Goal: Navigation & Orientation: Find specific page/section

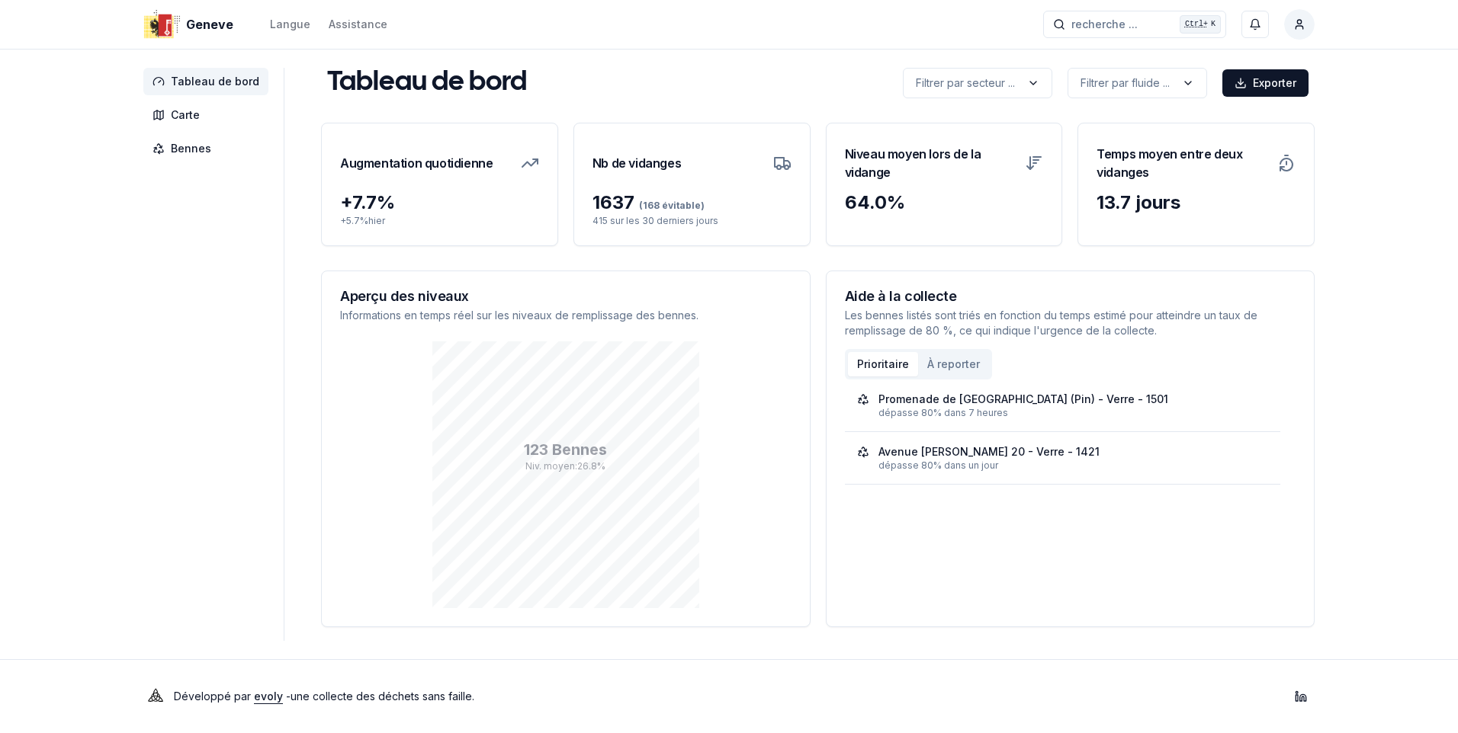
click at [215, 80] on span "Tableau de bord" at bounding box center [215, 81] width 88 height 15
click at [879, 362] on button "Prioritaire" at bounding box center [883, 364] width 70 height 24
click at [871, 361] on button "Prioritaire" at bounding box center [883, 364] width 70 height 24
click at [181, 150] on span "Bennes" at bounding box center [191, 148] width 40 height 15
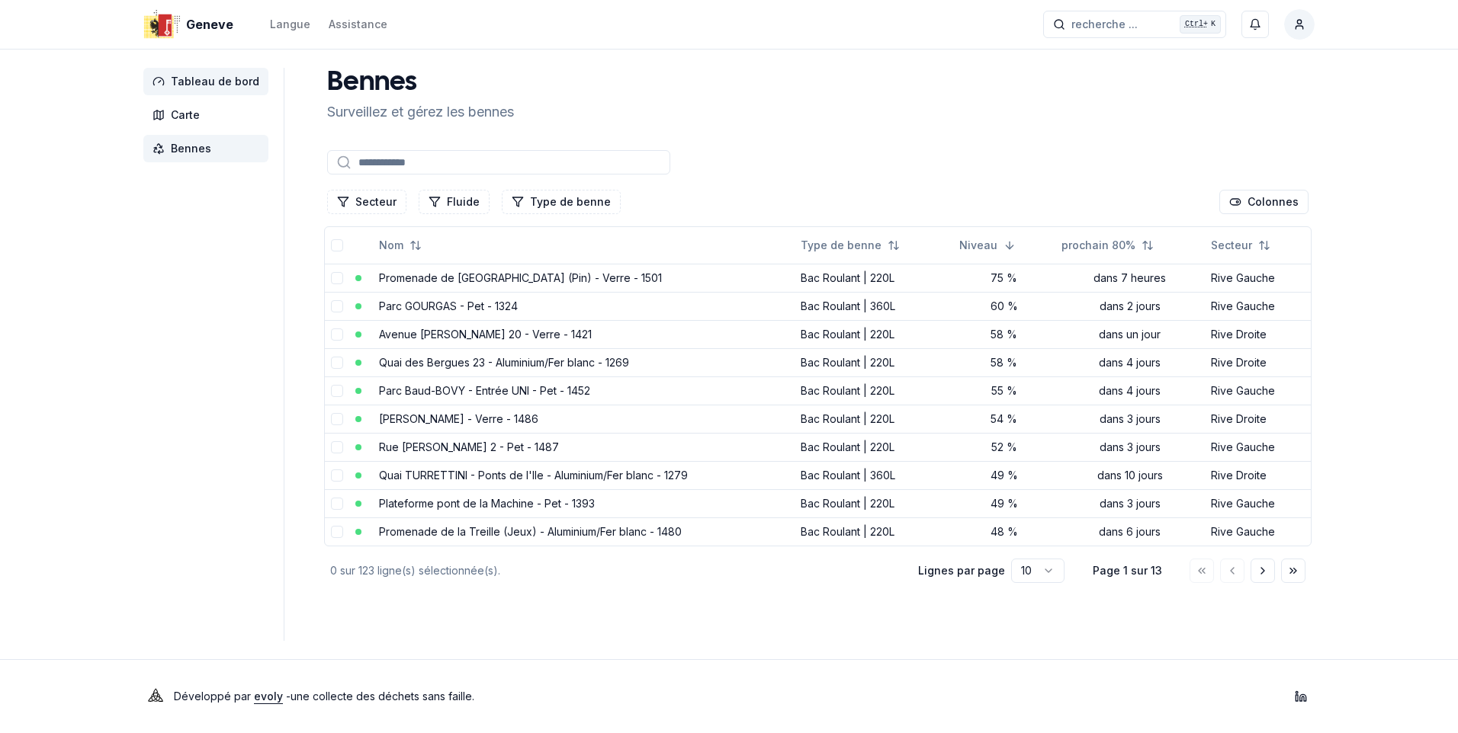
click at [194, 79] on span "Tableau de bord" at bounding box center [215, 81] width 88 height 15
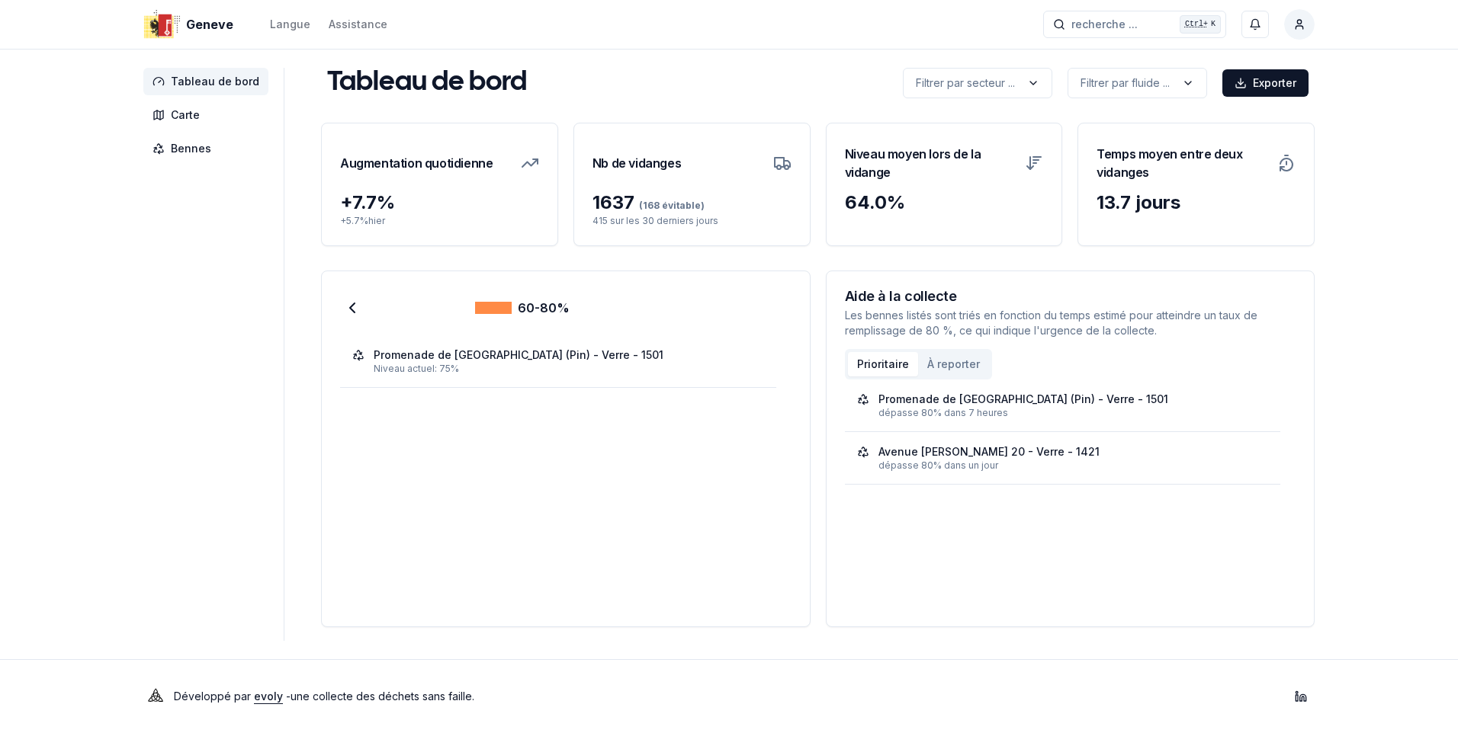
click at [560, 355] on div "Promenade de [GEOGRAPHIC_DATA] (Pin) - Verre - 1501" at bounding box center [519, 355] width 290 height 15
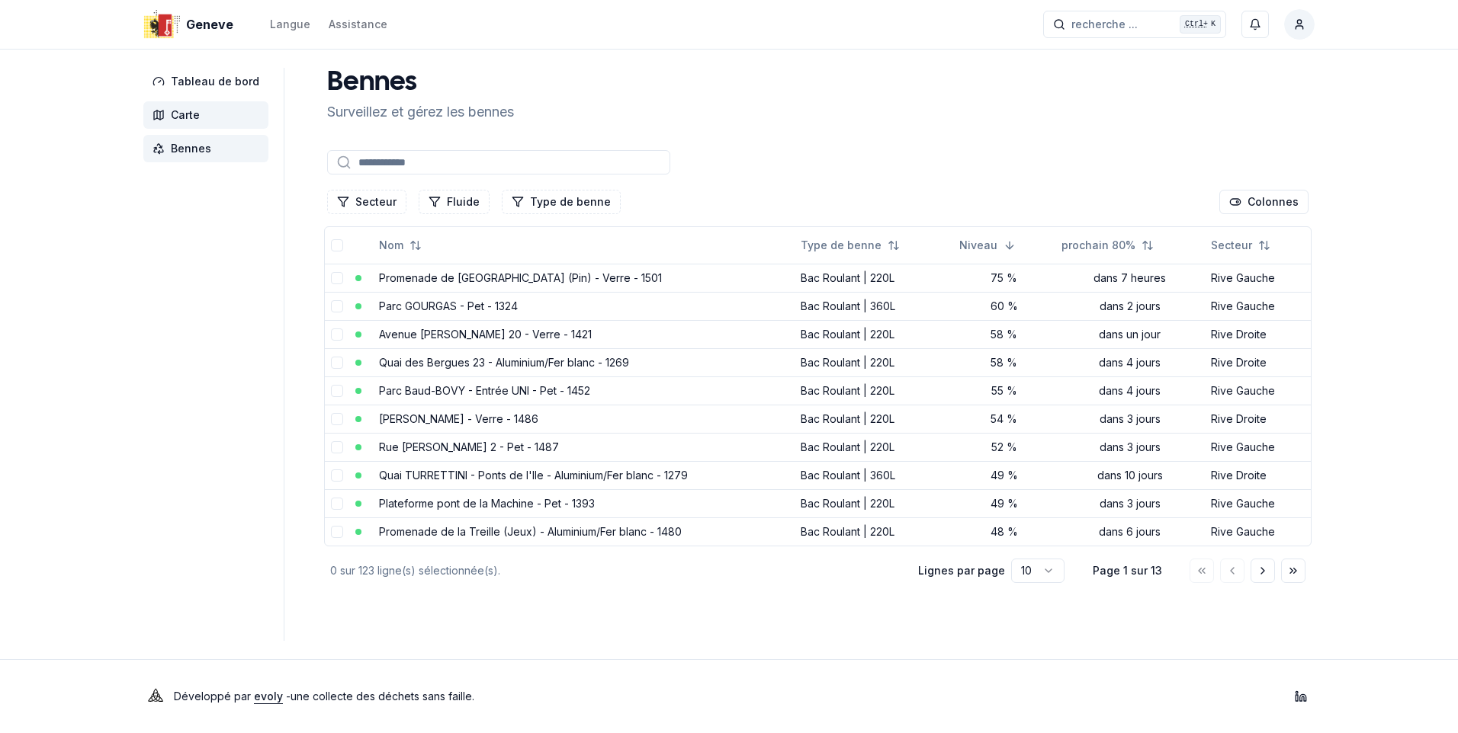
click at [185, 112] on span "Carte" at bounding box center [185, 114] width 29 height 15
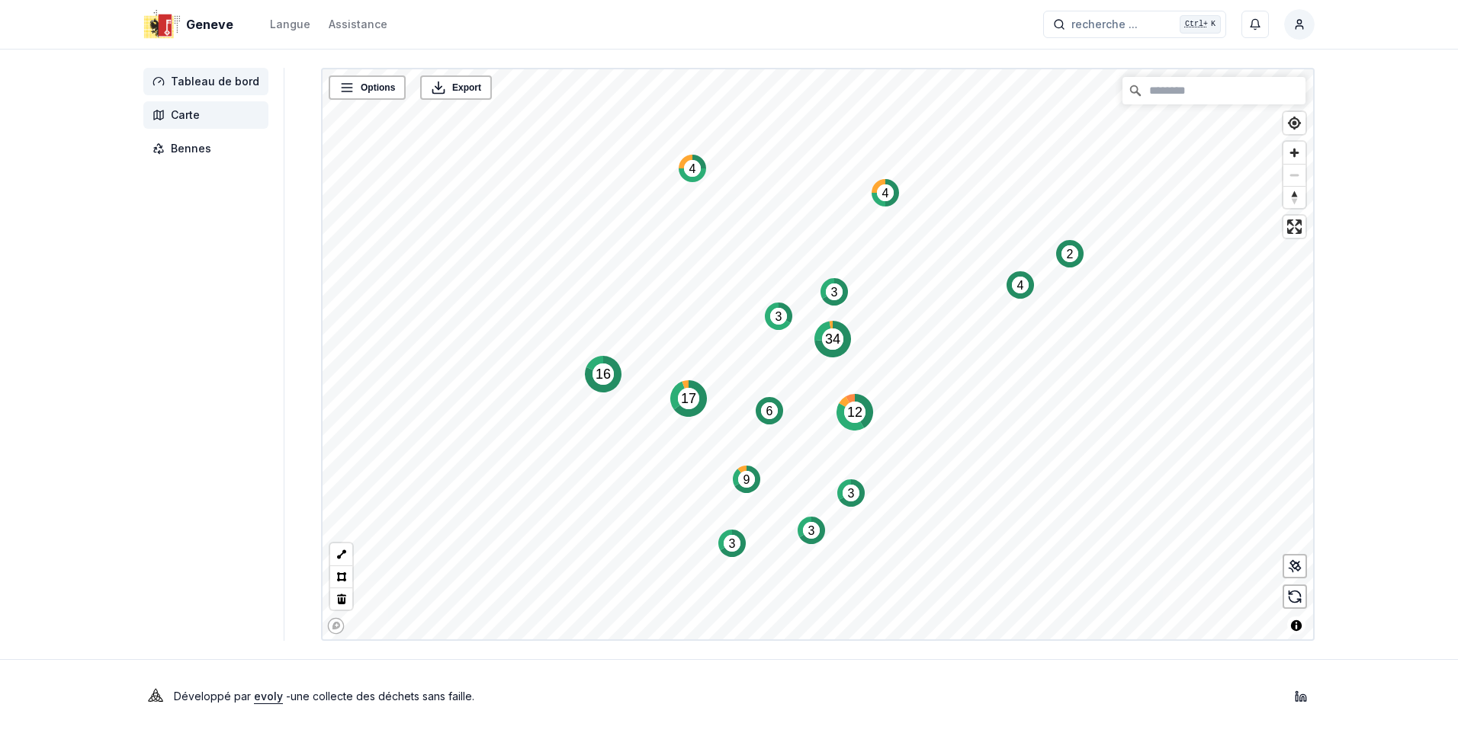
click at [191, 82] on span "Tableau de bord" at bounding box center [215, 81] width 88 height 15
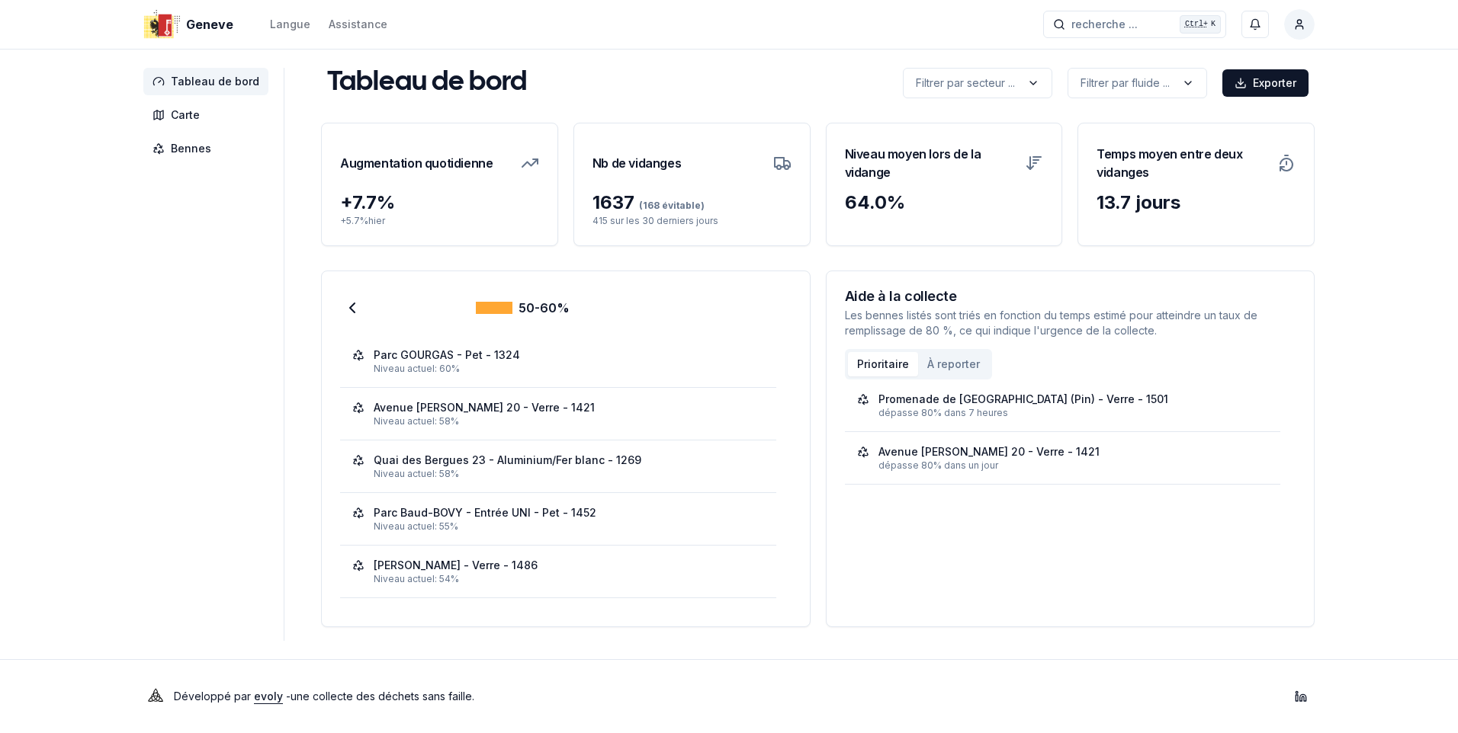
click at [542, 364] on div "Niveau actuel: 60%" at bounding box center [569, 369] width 390 height 12
click at [1302, 22] on html "Geneve Langue Assistance recherche ... recherche ... Ctrl+ K Constantin Tableau…" at bounding box center [729, 366] width 1458 height 733
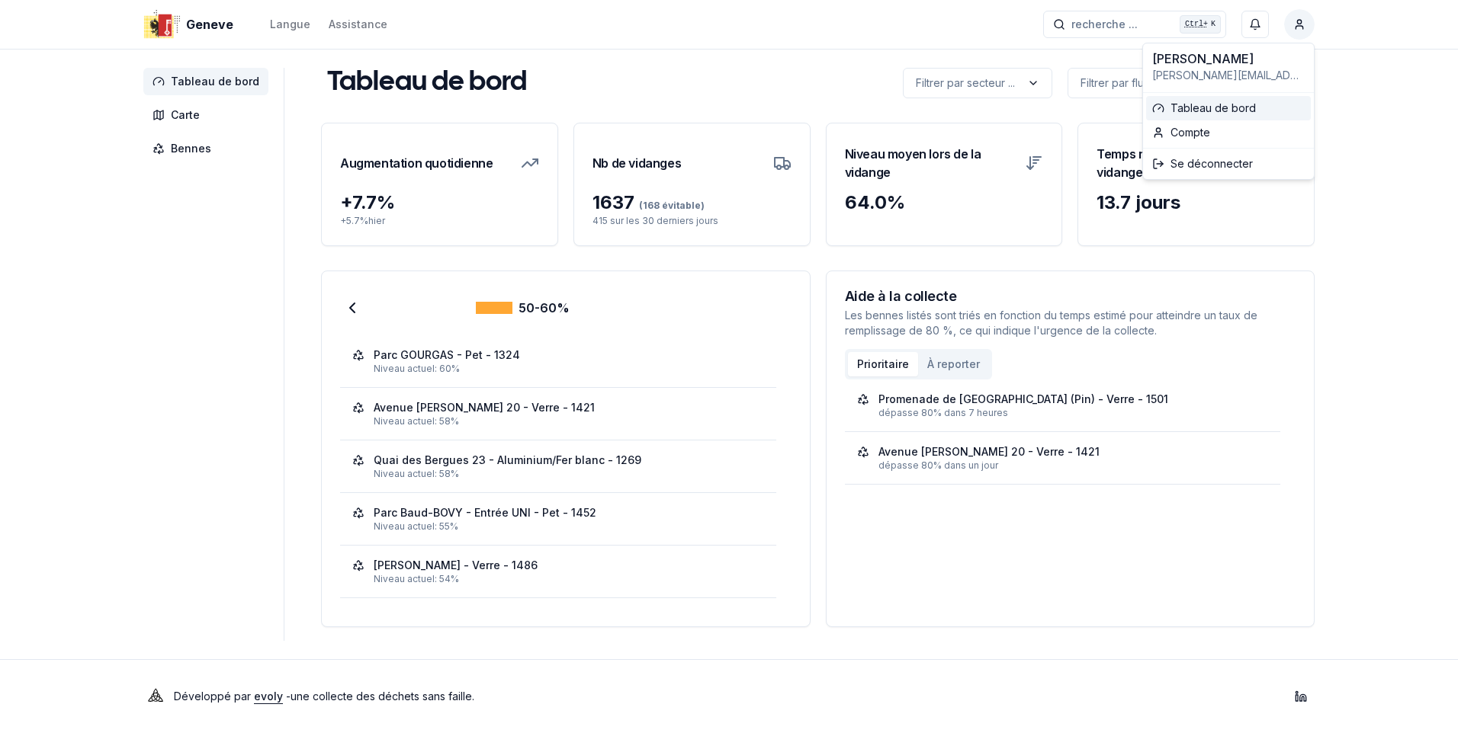
click at [1209, 106] on link "Tableau de bord" at bounding box center [1228, 108] width 165 height 24
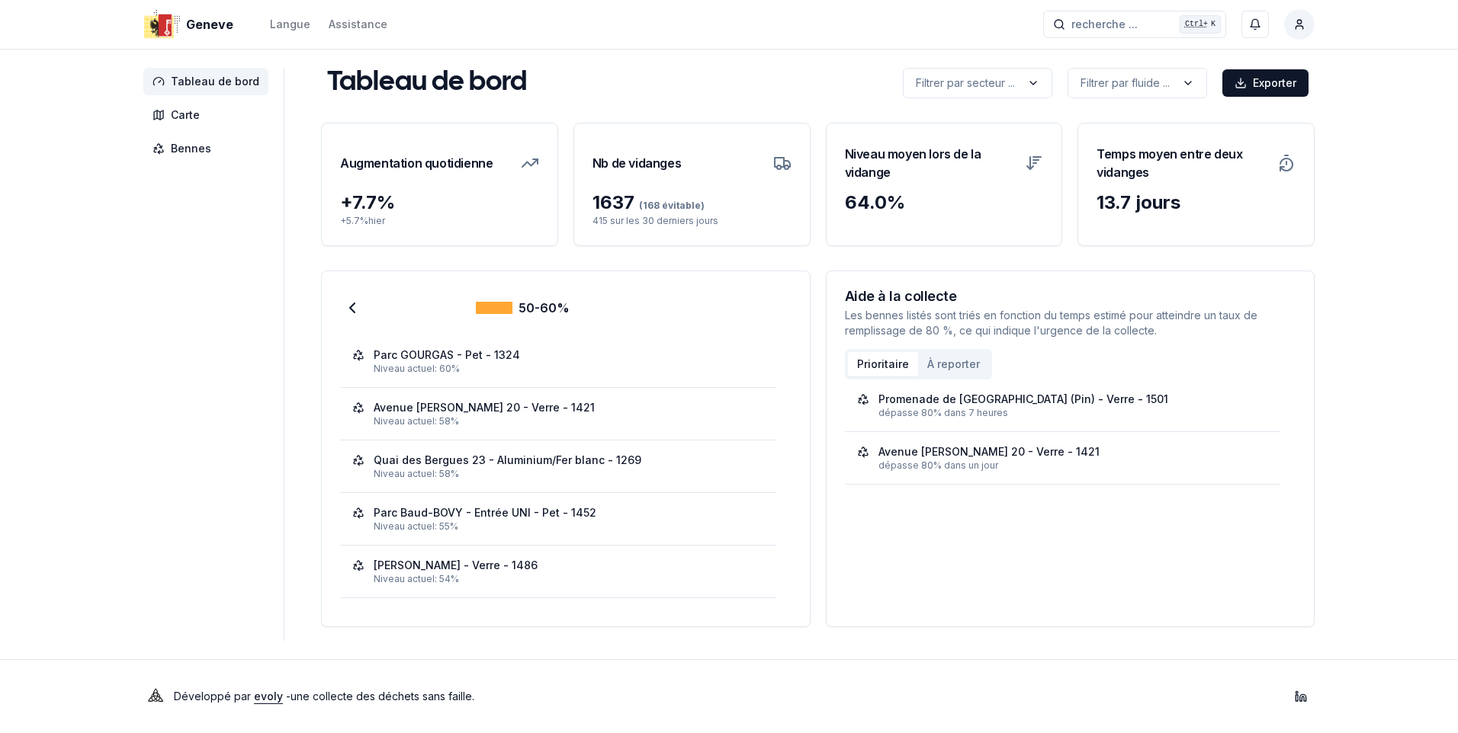
click at [216, 74] on span "Tableau de bord" at bounding box center [215, 81] width 88 height 15
click at [178, 113] on span "Carte" at bounding box center [185, 114] width 29 height 15
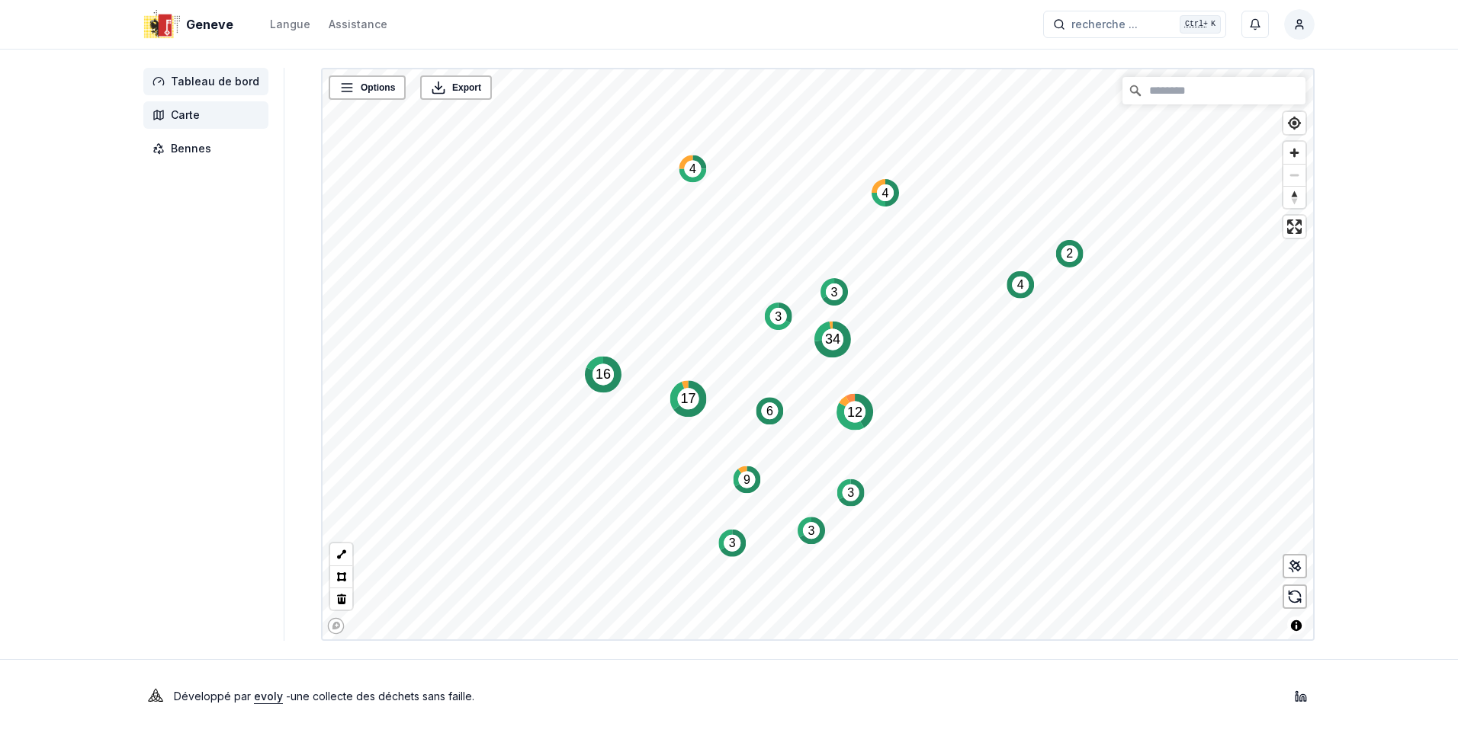
click at [191, 75] on span "Tableau de bord" at bounding box center [215, 81] width 88 height 15
click at [209, 82] on span "Tableau de bord" at bounding box center [215, 81] width 88 height 15
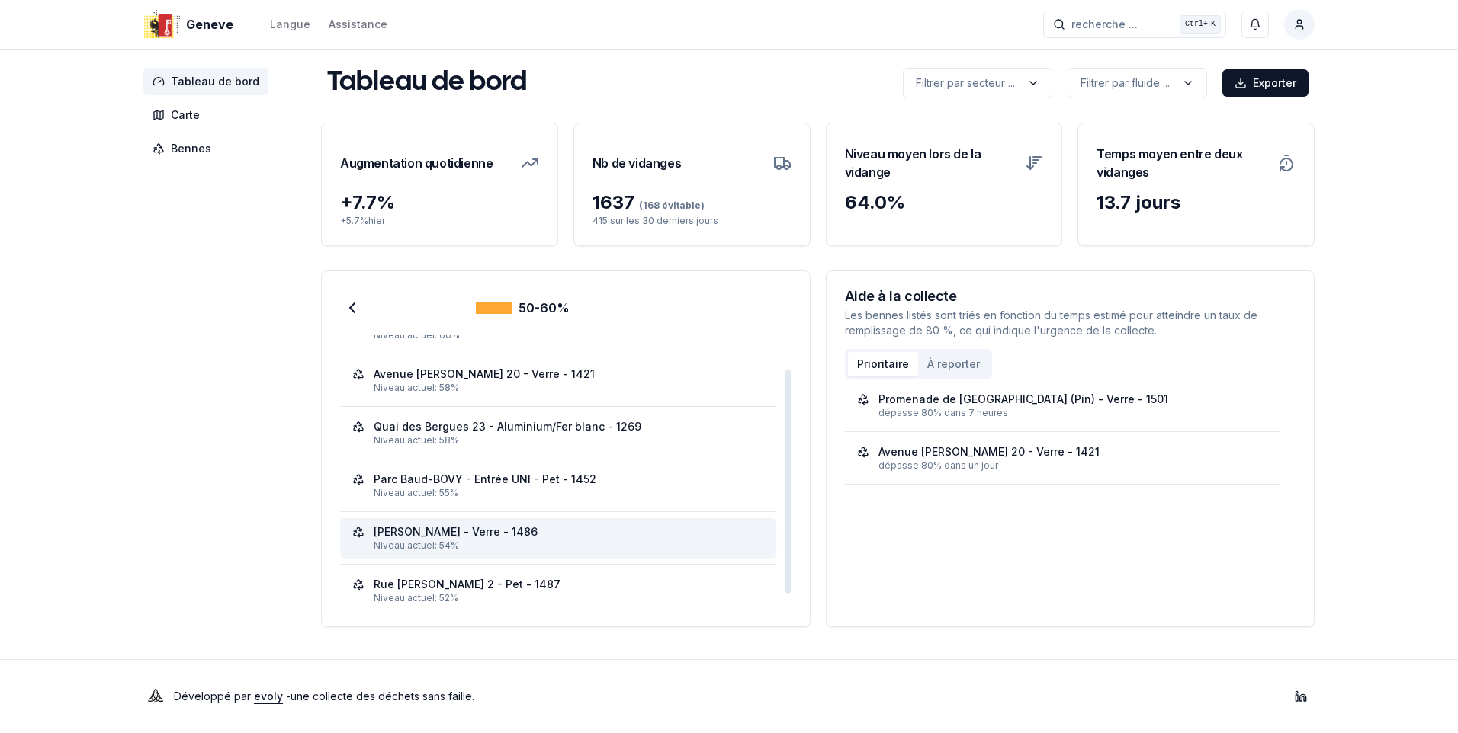
scroll to position [49, 0]
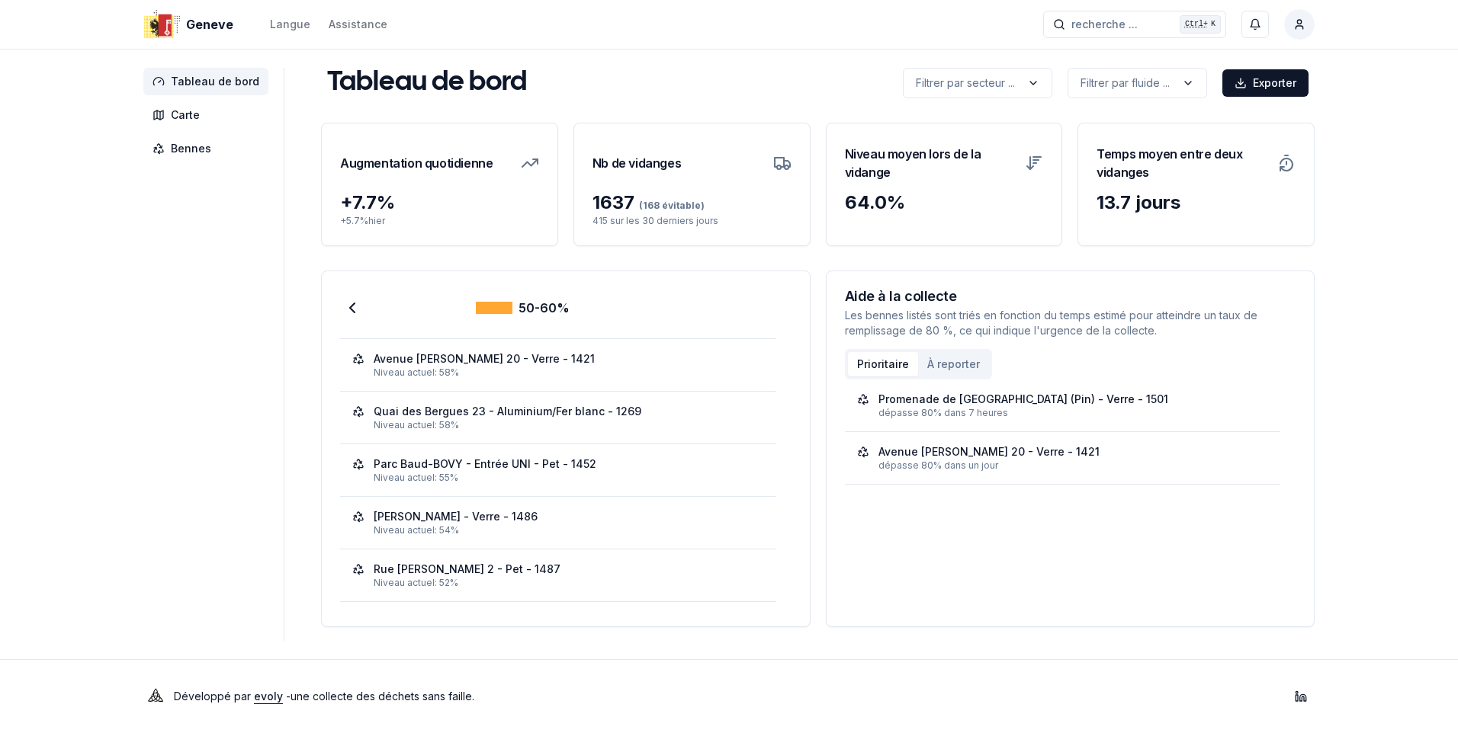
click at [194, 76] on span "Tableau de bord" at bounding box center [215, 81] width 88 height 15
click at [174, 123] on span "Carte" at bounding box center [205, 114] width 125 height 27
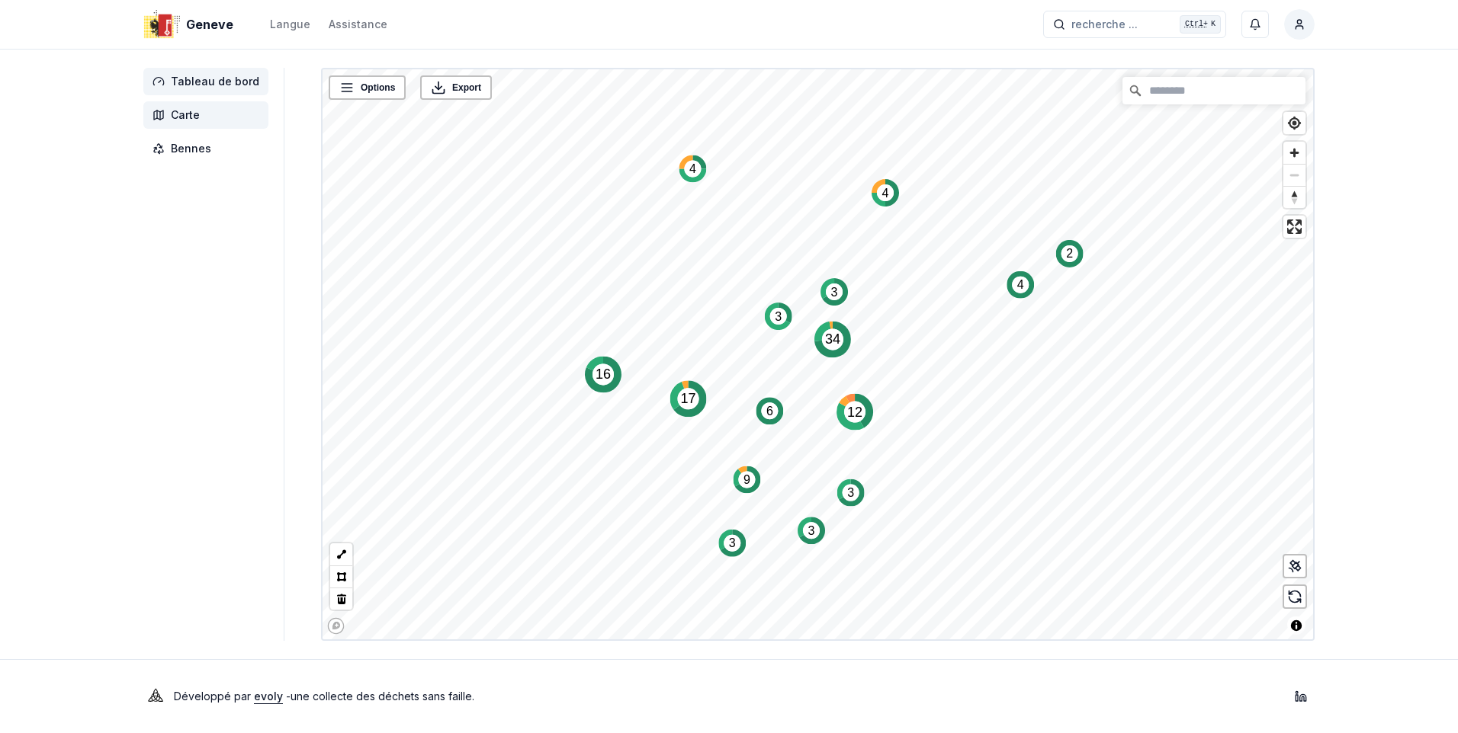
click at [201, 87] on span "Tableau de bord" at bounding box center [215, 81] width 88 height 15
click at [208, 79] on span "Tableau de bord" at bounding box center [215, 81] width 88 height 15
